Goal: Transaction & Acquisition: Purchase product/service

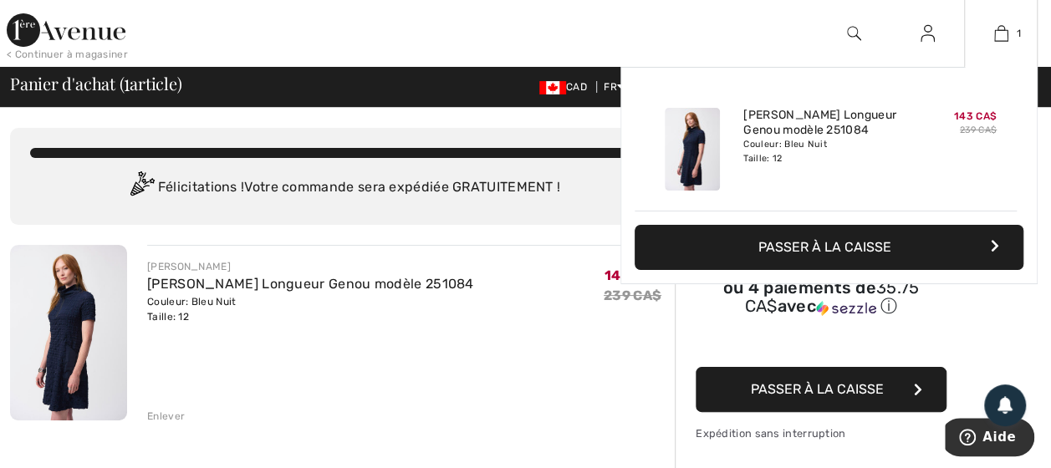
click at [814, 237] on button "Passer à la caisse" at bounding box center [829, 247] width 389 height 45
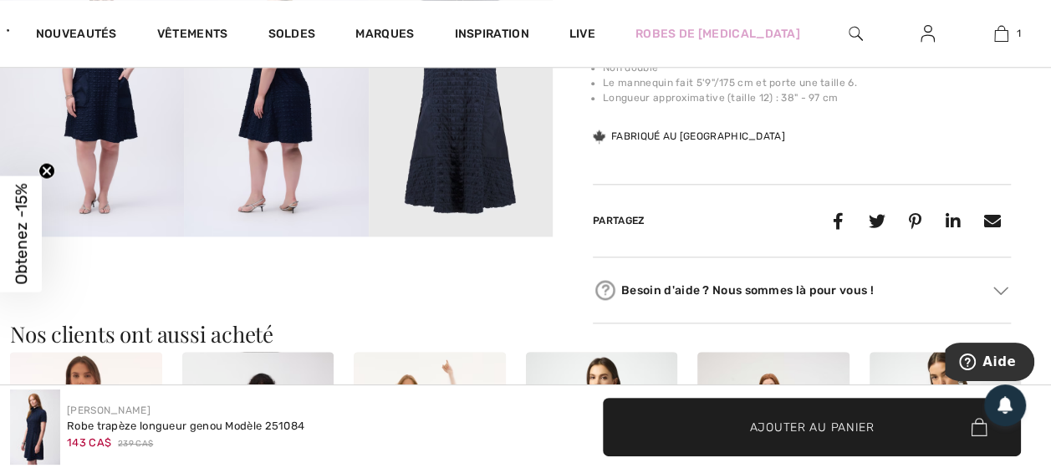
scroll to position [1240, 0]
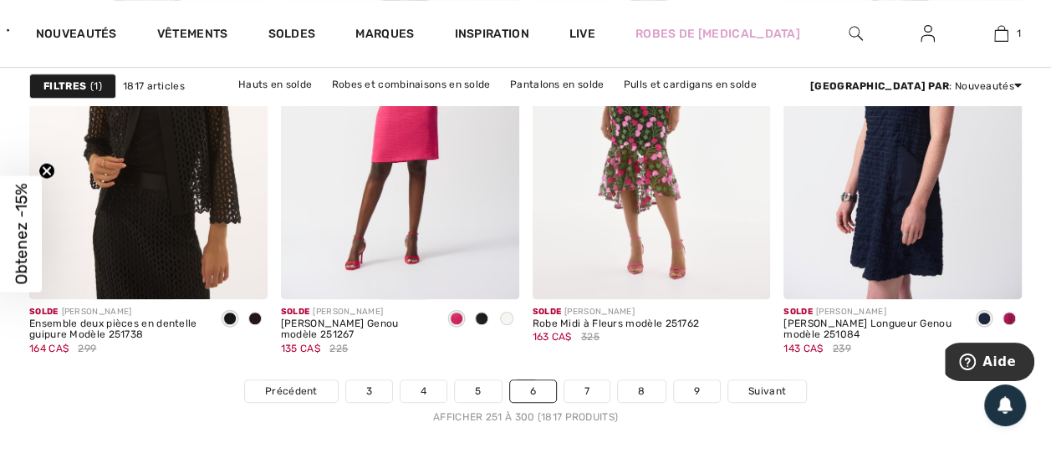
scroll to position [6912, 0]
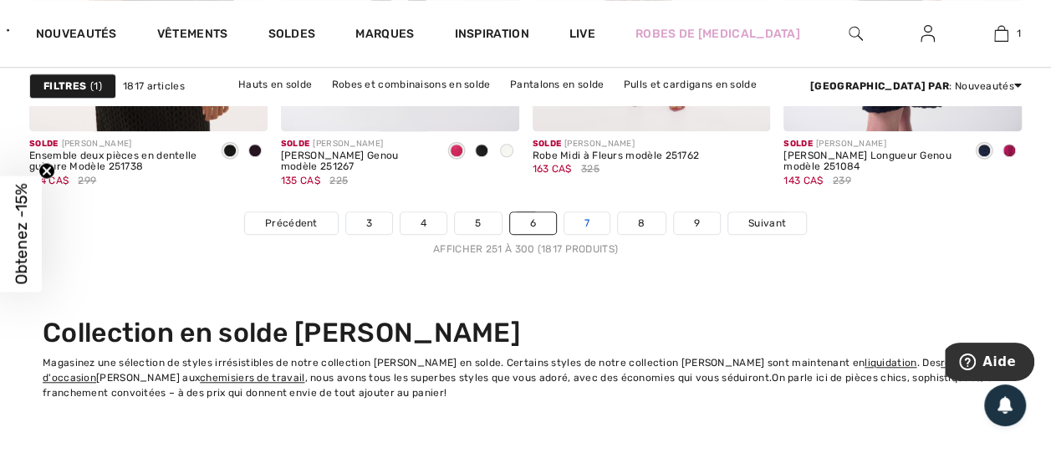
click at [584, 221] on link "7" at bounding box center [586, 223] width 45 height 22
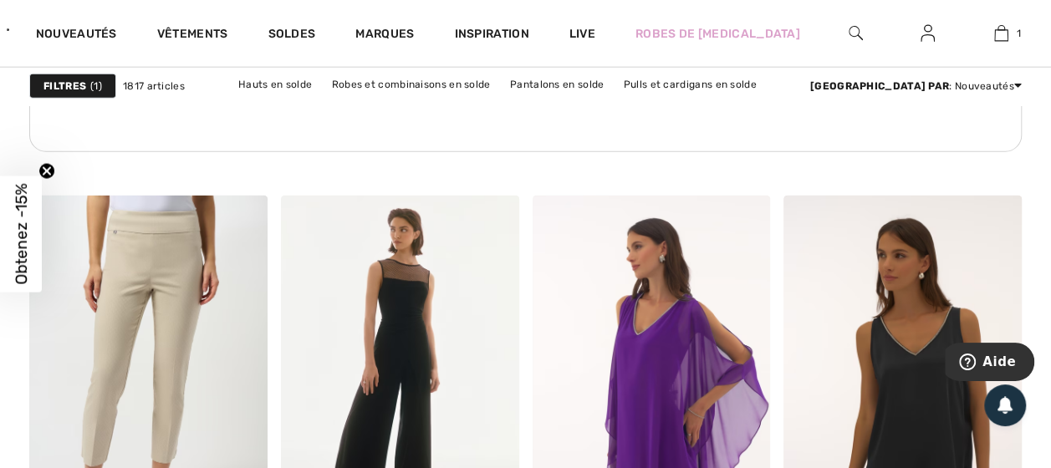
scroll to position [2458, 0]
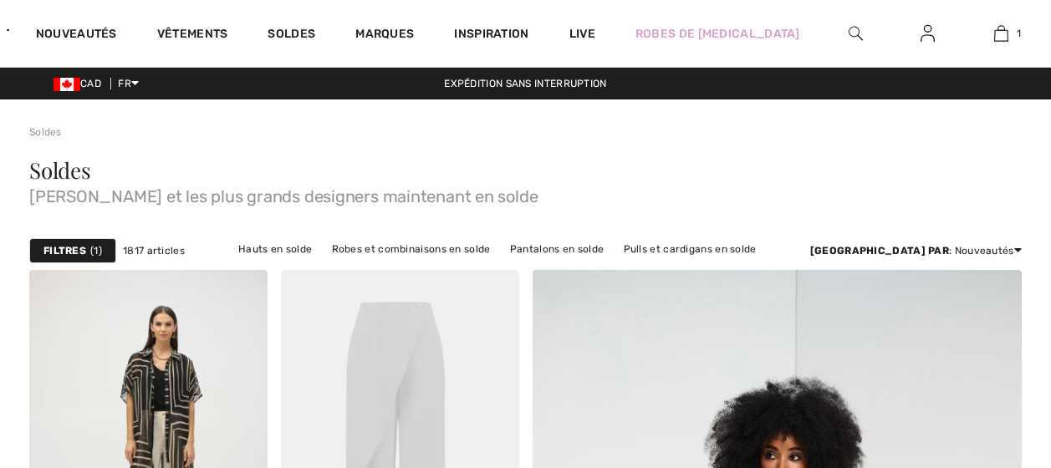
scroll to position [6708, 0]
